Goal: Task Accomplishment & Management: Manage account settings

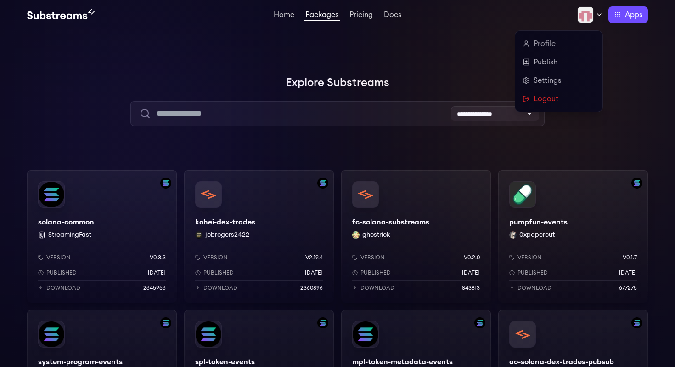
click at [600, 18] on icon at bounding box center [599, 14] width 7 height 7
click at [559, 79] on link "Settings" at bounding box center [559, 80] width 73 height 11
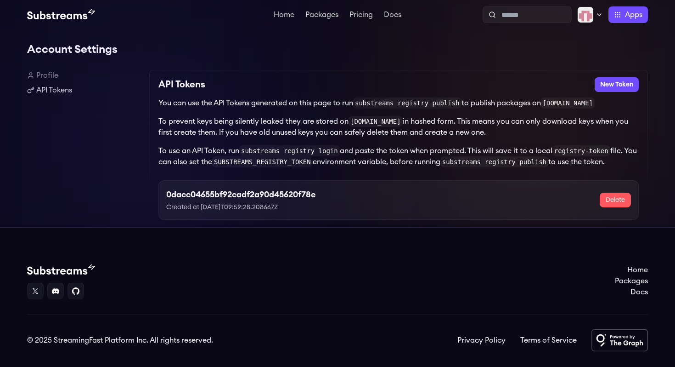
click at [224, 195] on h3 "0dacc04655bf92cadf2a90d45620f78e" at bounding box center [241, 194] width 150 height 13
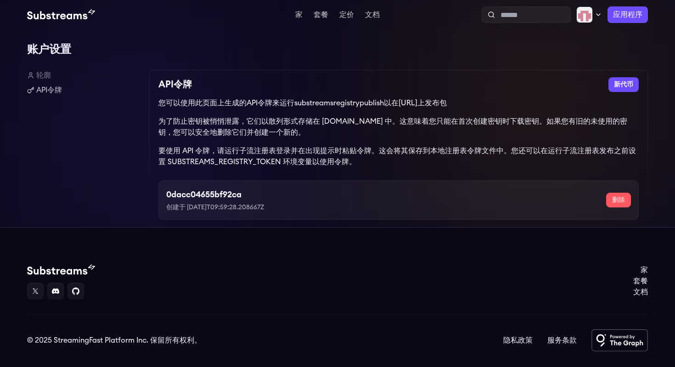
click at [380, 152] on hcfy-result-content "要使用 API 令牌，请运行子流注册表登录并在出现提示时粘贴令牌。这会将其保存到本地注册表令牌文件中。您还可以在运行子流注册表发布之前设置 SUBSTREAM…" at bounding box center [397, 156] width 478 height 18
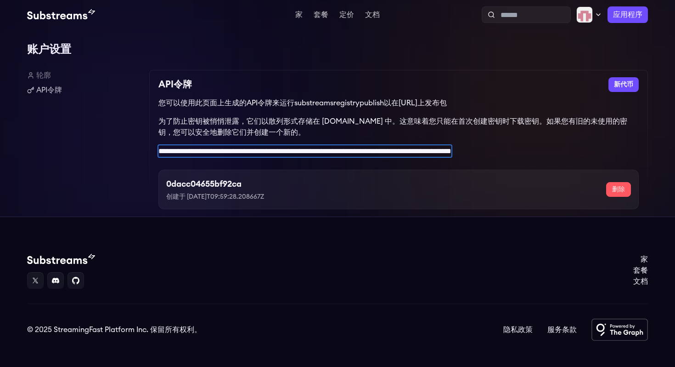
click at [368, 54] on h1 "账户设置" at bounding box center [337, 49] width 621 height 18
